Goal: Check status: Check status

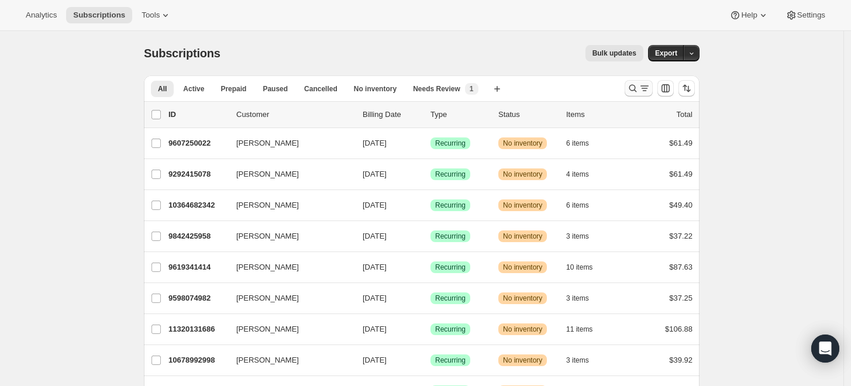
click at [628, 89] on div at bounding box center [660, 88] width 80 height 23
click at [632, 89] on icon "Search and filter results" at bounding box center [633, 88] width 12 height 12
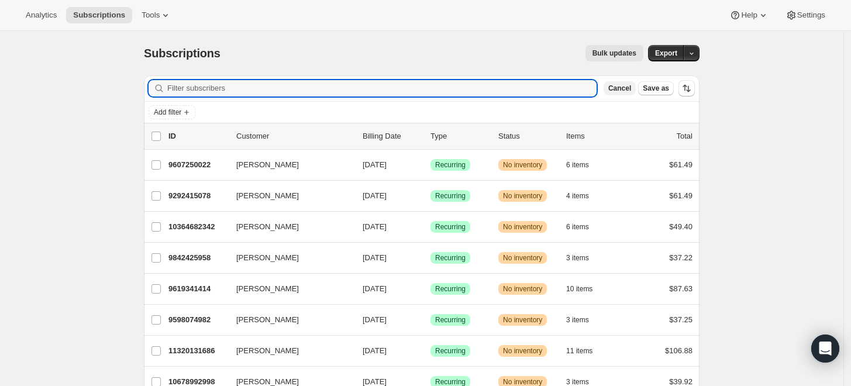
paste input "[PERSON_NAME][EMAIL_ADDRESS][DOMAIN_NAME]"
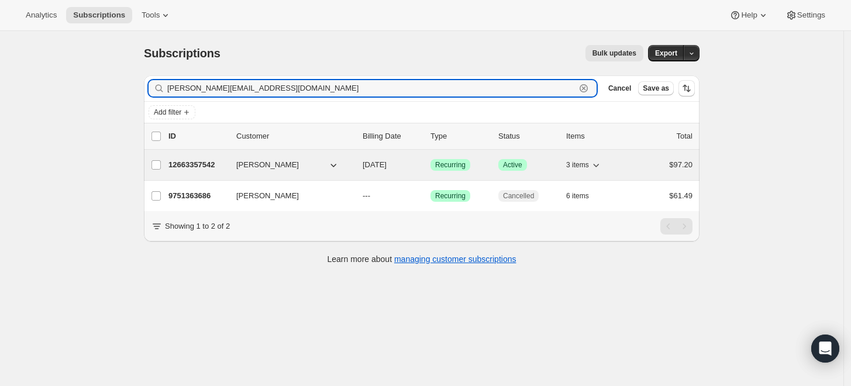
type input "[PERSON_NAME][EMAIL_ADDRESS][DOMAIN_NAME]"
click at [203, 165] on p "12663357542" at bounding box center [197, 165] width 58 height 12
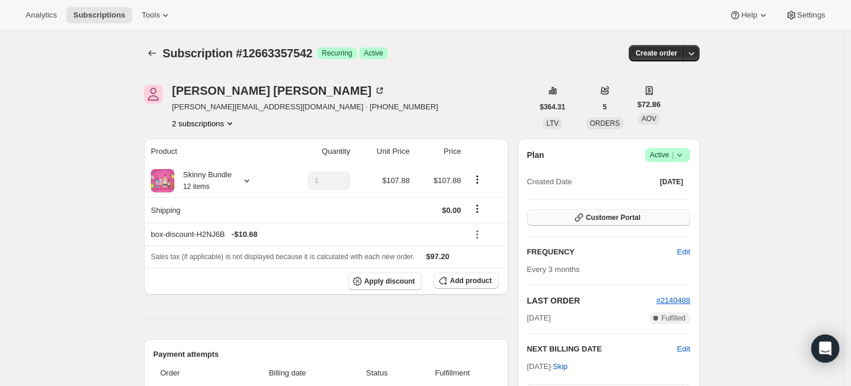
click at [672, 218] on button "Customer Portal" at bounding box center [608, 217] width 163 height 16
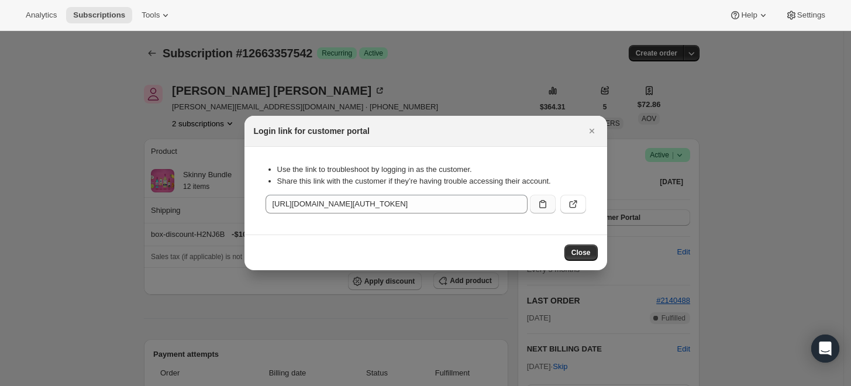
click at [537, 201] on icon ":rc8:" at bounding box center [543, 204] width 12 height 12
click at [578, 205] on icon ":rc8:" at bounding box center [573, 204] width 12 height 12
click at [582, 256] on span "Close" at bounding box center [580, 252] width 19 height 9
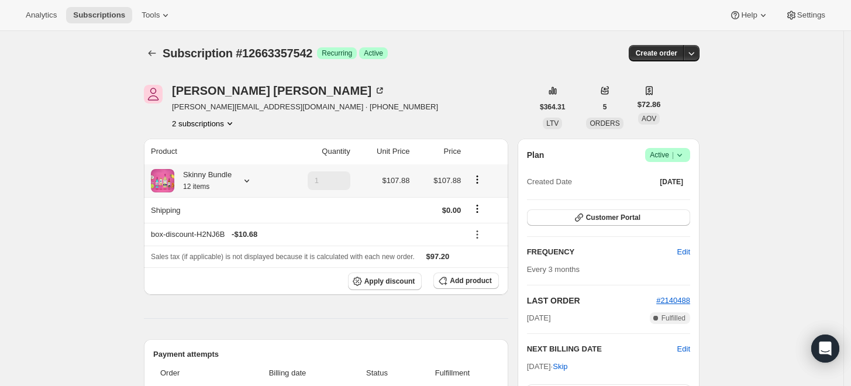
click at [252, 180] on icon at bounding box center [247, 181] width 12 height 12
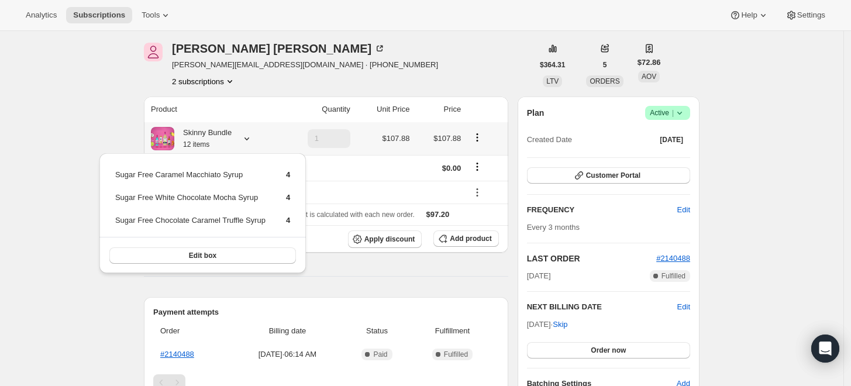
scroll to position [65, 0]
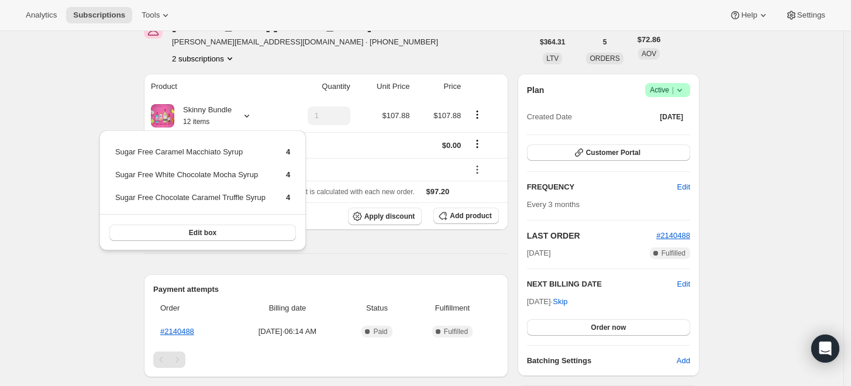
drag, startPoint x: 599, startPoint y: 169, endPoint x: 605, endPoint y: 162, distance: 8.8
click at [600, 169] on div "Plan Success Active | Created Date [DATE] Customer Portal FREQUENCY Edit Every …" at bounding box center [608, 225] width 163 height 284
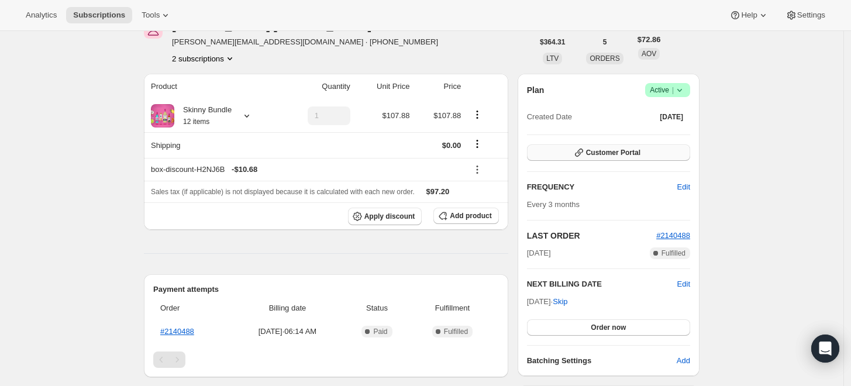
click at [608, 154] on span "Customer Portal" at bounding box center [613, 152] width 54 height 9
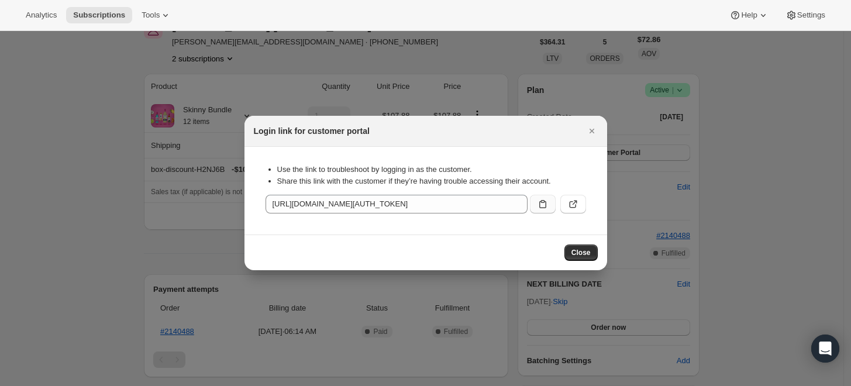
click at [546, 204] on icon ":rc8:" at bounding box center [543, 204] width 12 height 12
